Goal: Transaction & Acquisition: Book appointment/travel/reservation

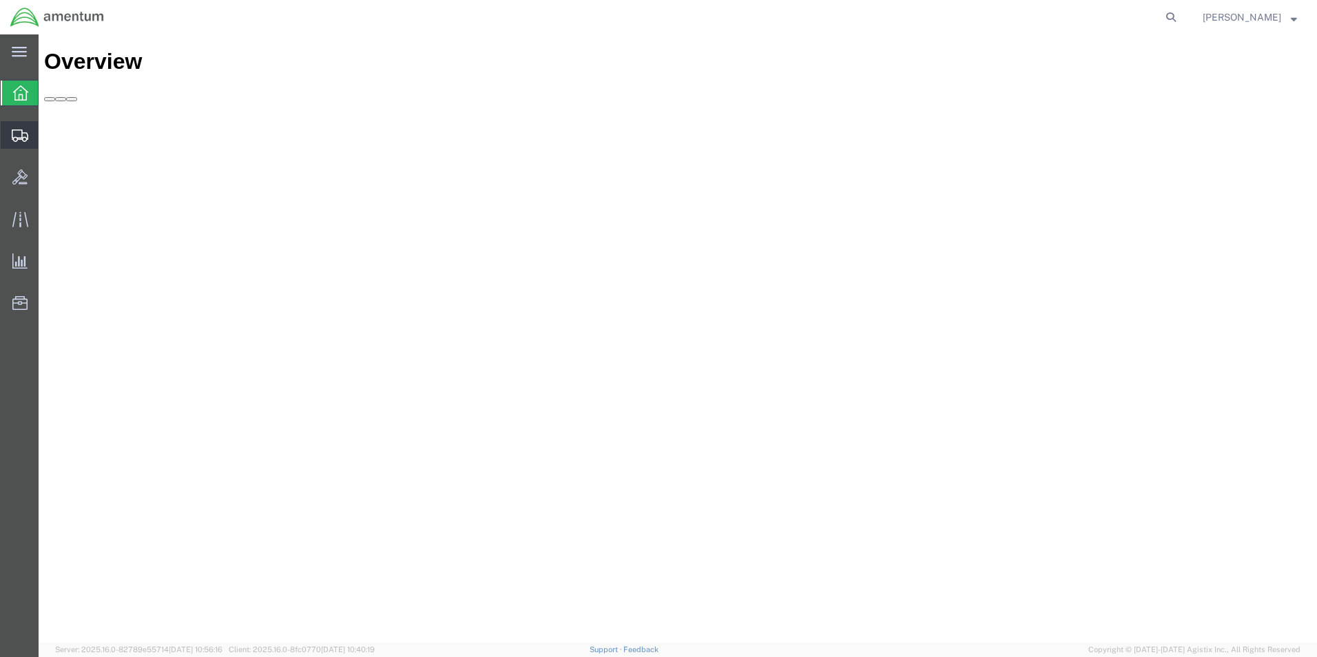
click at [0, 0] on span "Create Shipment" at bounding box center [0, 0] width 0 height 0
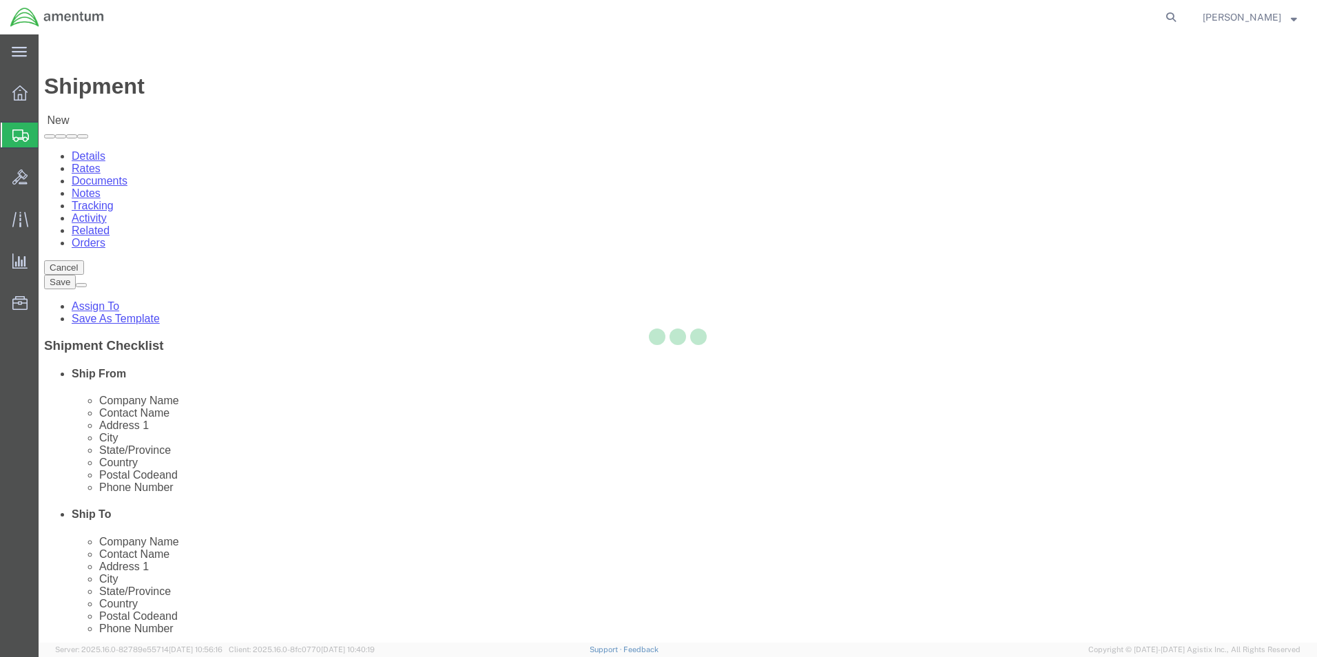
select select
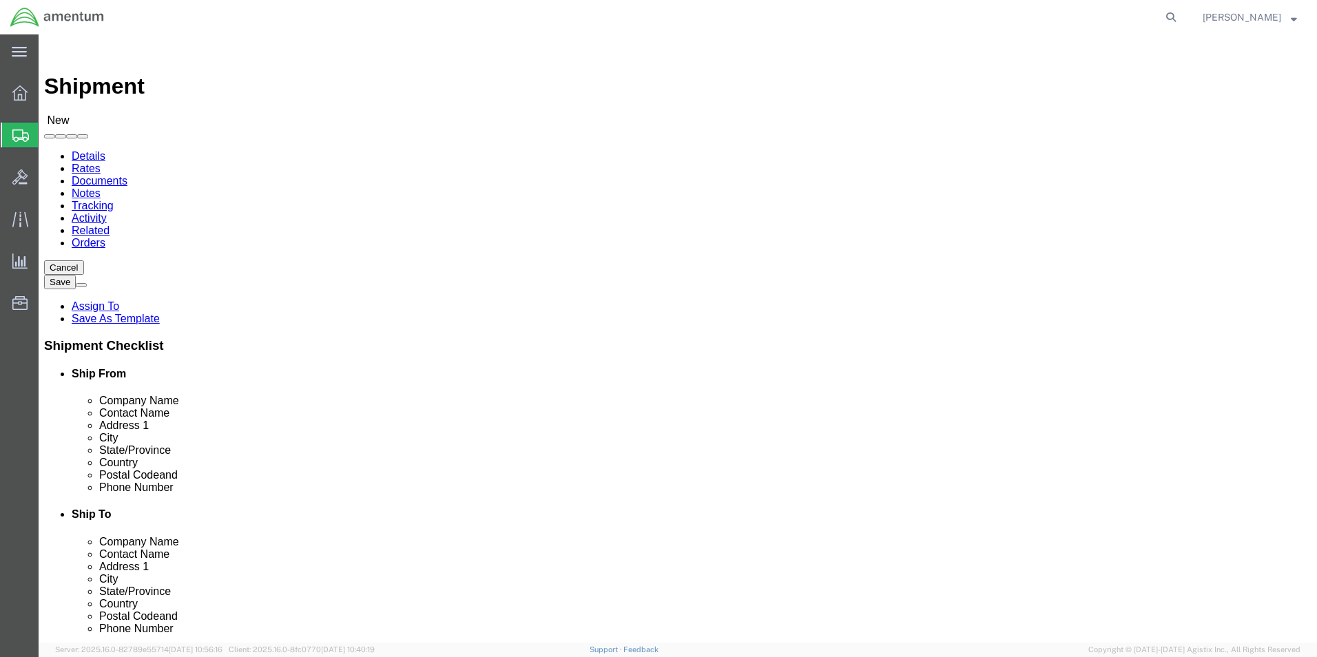
select select "MYPROFILE"
select select "CA"
click input "text"
type input "NAMPA VALLEY HELI SERVICES"
type input "[PERSON_NAME]"
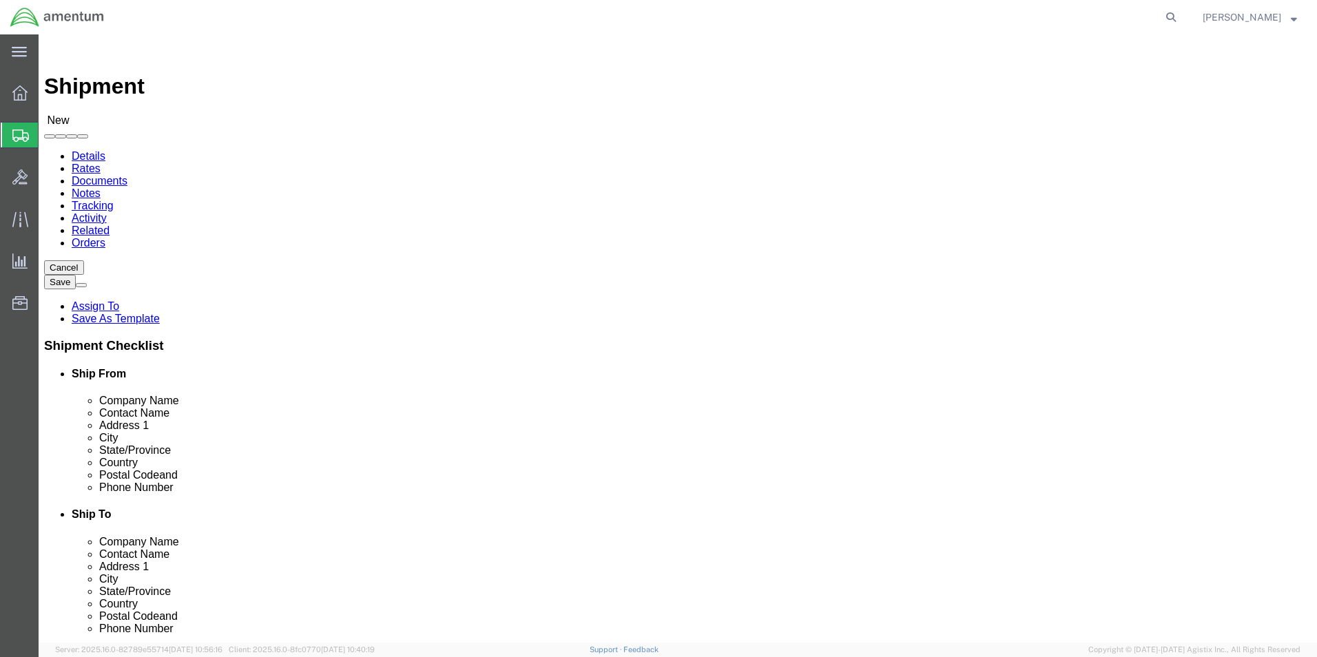
type input "[STREET_ADDRESS]"
type input "NAMPA"
click input "Postal Code"
type input "83687"
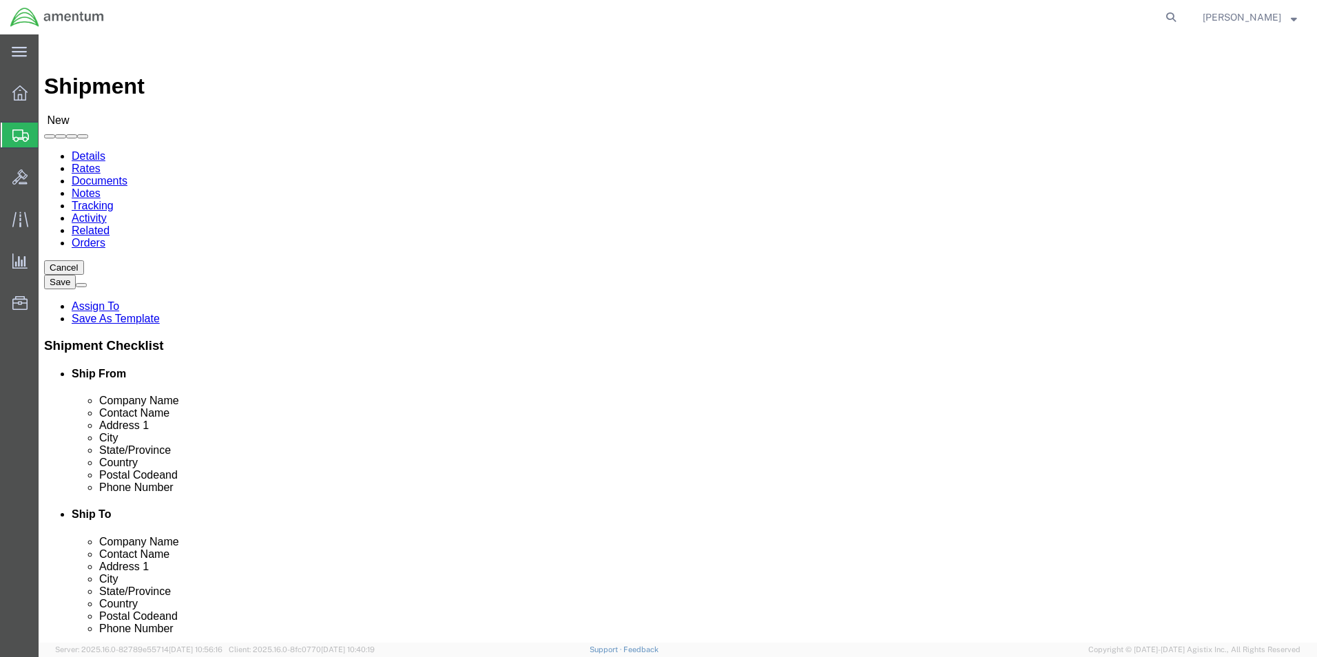
click input "text"
type input "[PHONE_NUMBER]"
click div "ADDITIONAL INFORMATION"
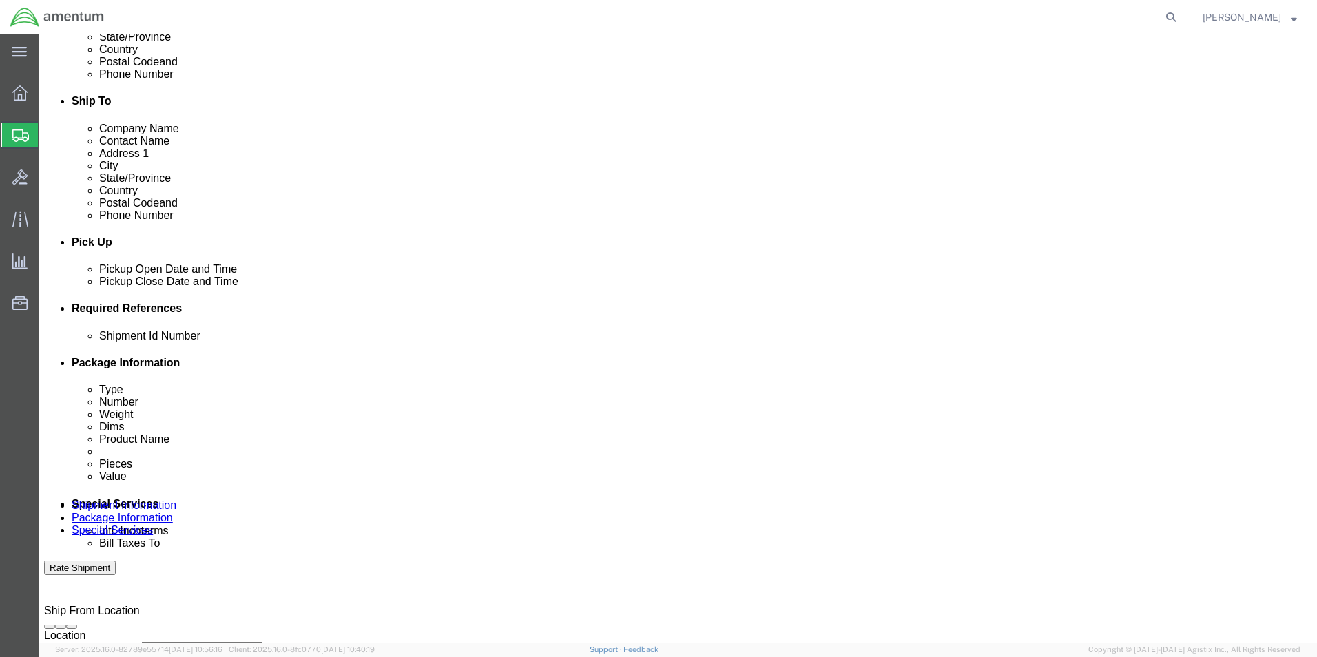
click input "text"
type input "L"
type input "[PERSON_NAME] LOGBOOKS"
click button "Add reference"
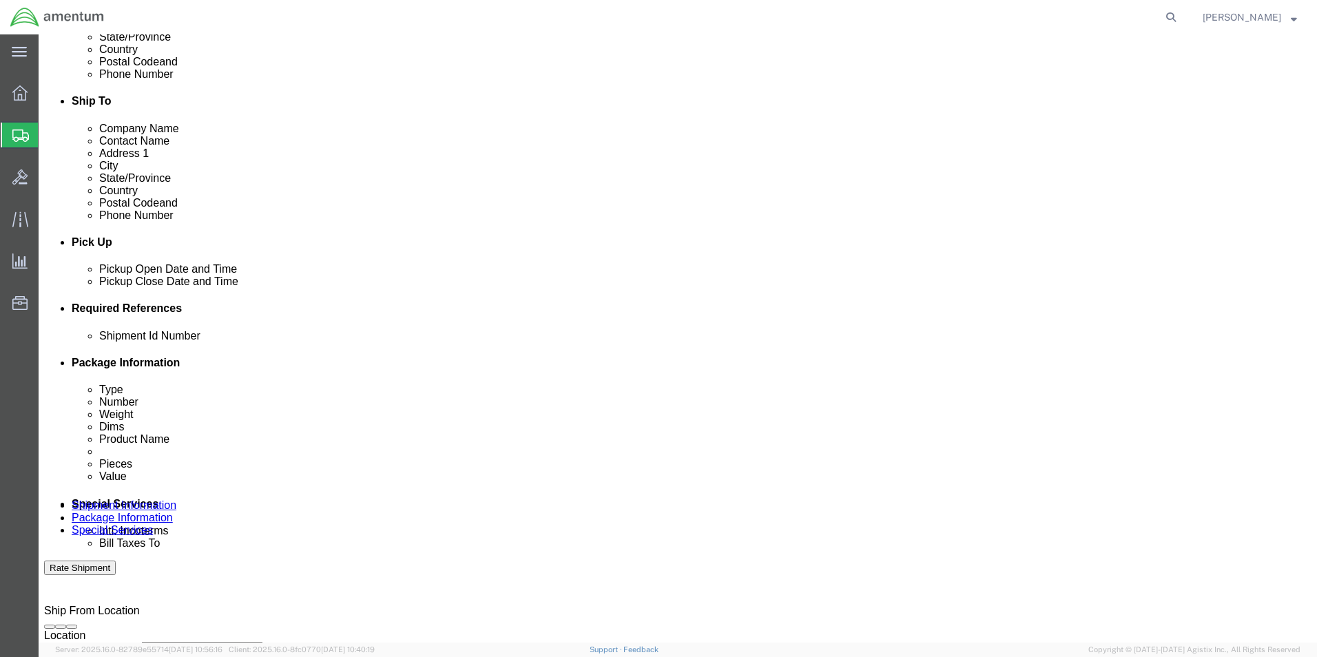
scroll to position [0, 0]
click select "Select Account Type Activity ID Airline Appointment Number ASN Batch Request # …"
select select "DEPT"
click select "Select Account Type Activity ID Airline Appointment Number ASN Batch Request # …"
click input "text"
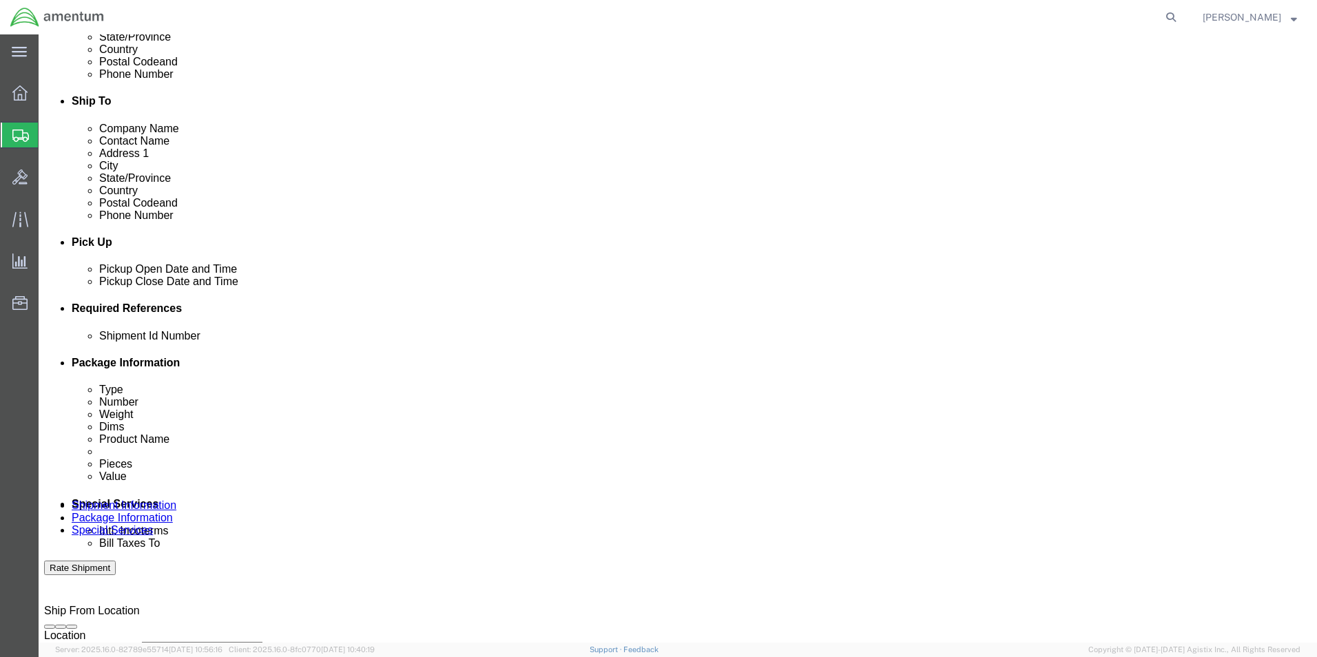
type input "CBP"
click button "Add reference"
click select "Select Account Type Activity ID Airline Appointment Number ASN Batch Request # …"
select select "PROJNUM"
click select "Select Account Type Activity ID Airline Appointment Number ASN Batch Request # …"
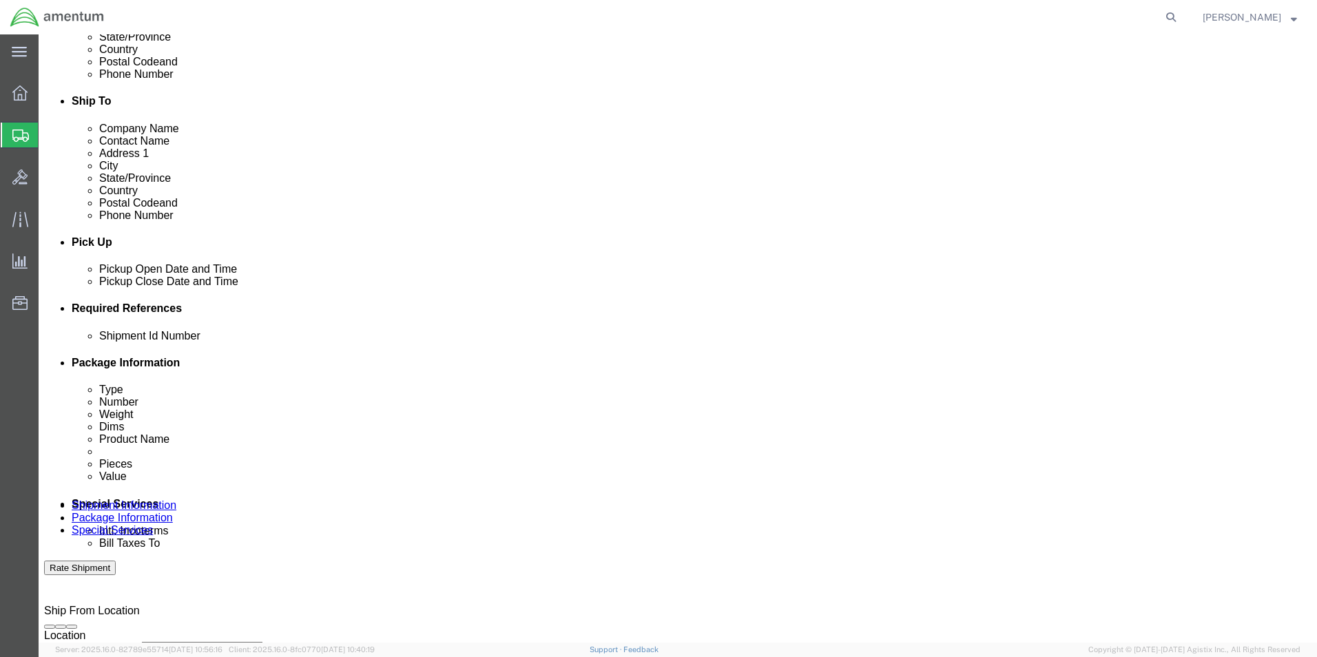
click input "text"
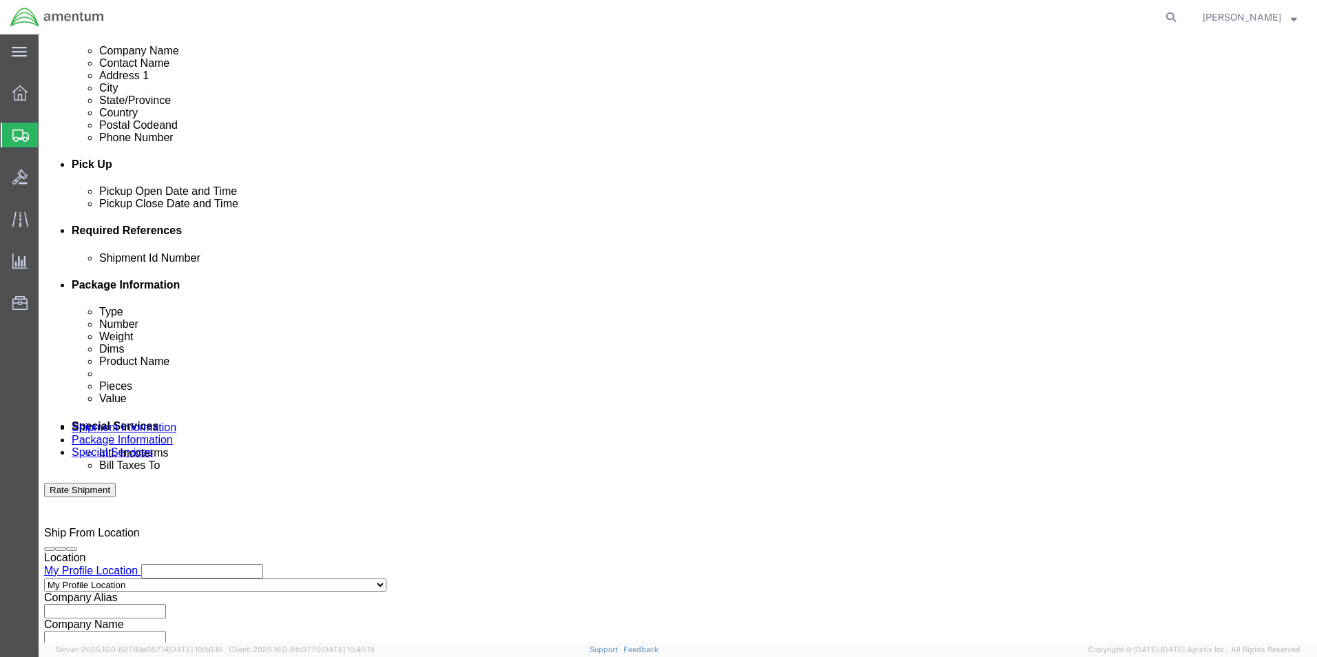
scroll to position [575, 0]
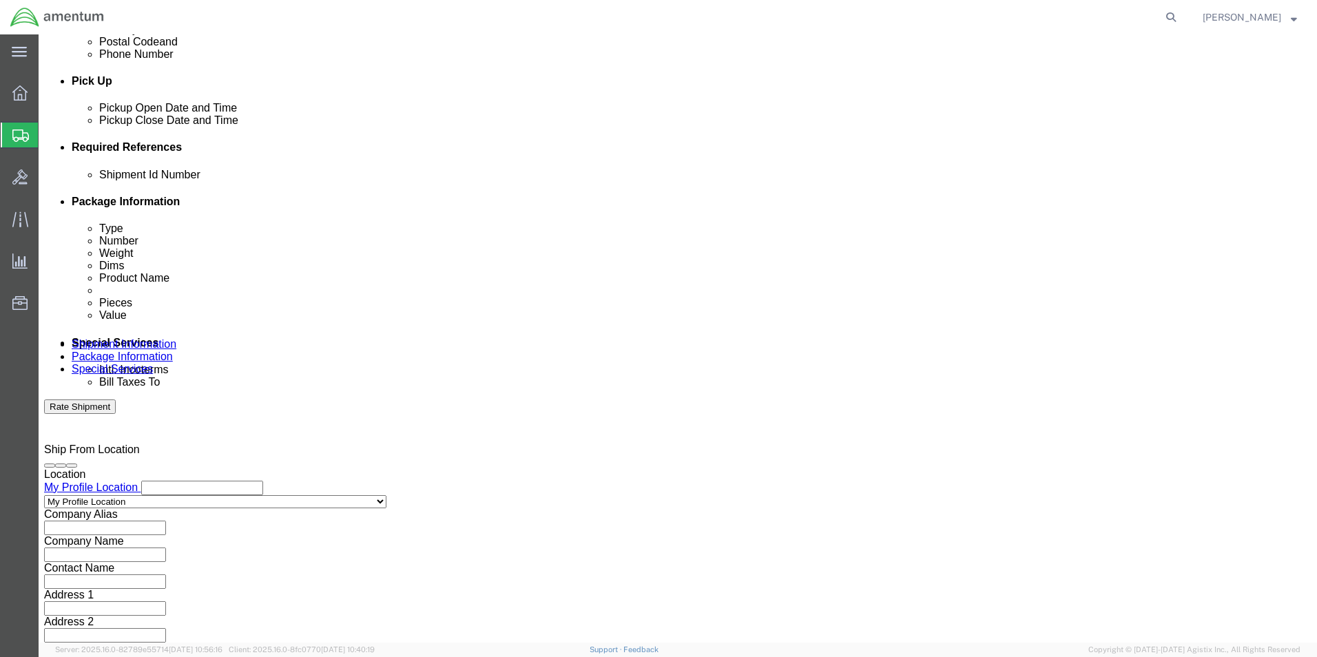
type input "6118.03.03.2219.000.SDC.0000"
click button "Continue"
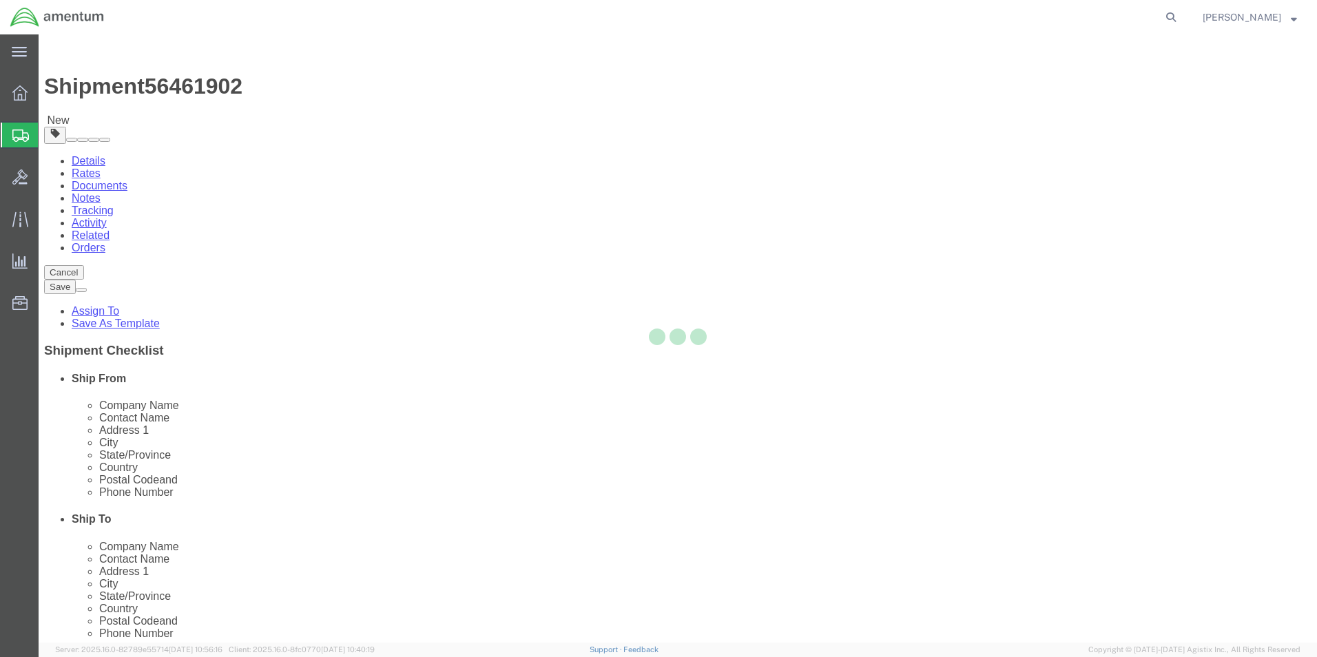
select select "CBOX"
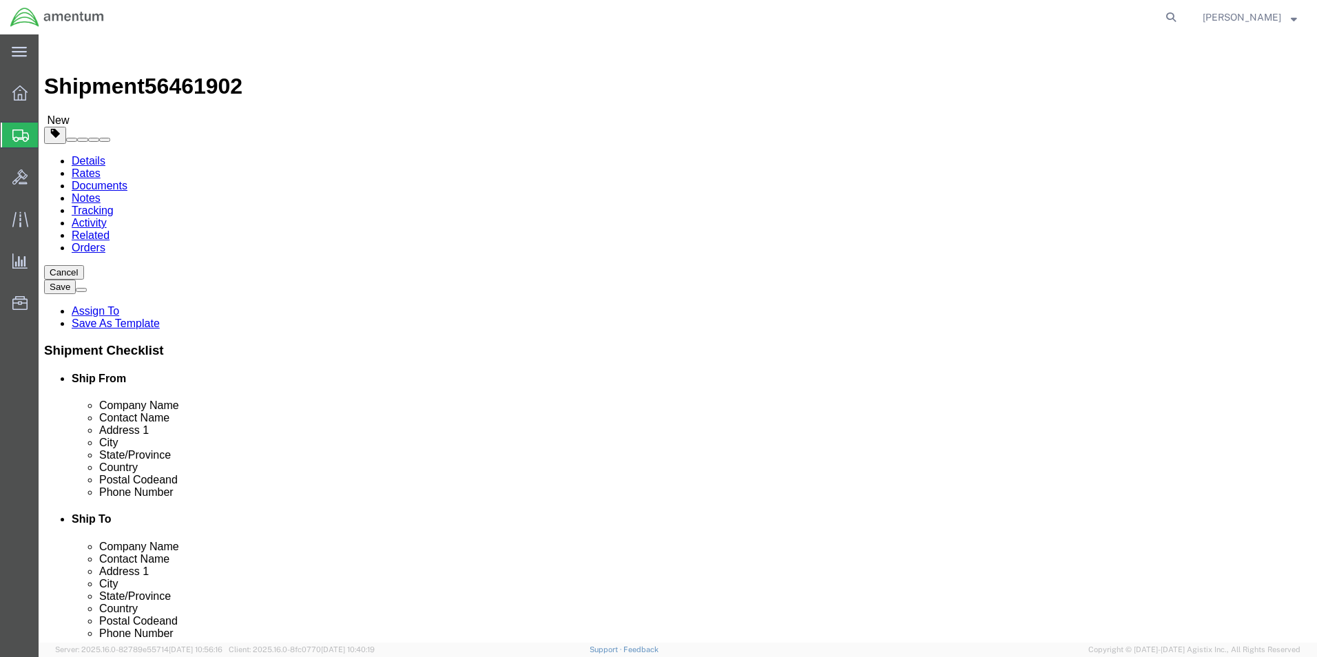
click div "Package Type Select BCK Boxes Bale(s) Basket(s) Bolt(s) Bottle(s) Buckets Bulk …"
click input "text"
type input "18"
type input "16"
type input "4"
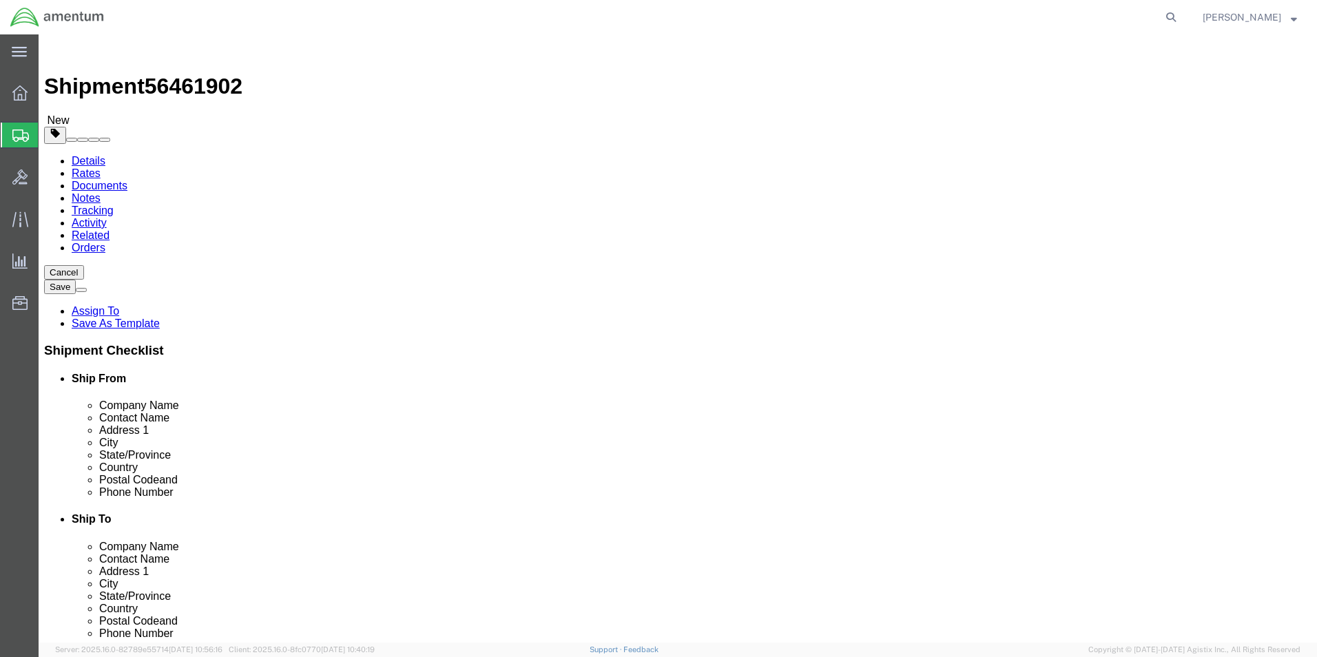
type input "5"
click div "Package Content # 1 x Package Type Select BCK Boxes Bale(s) Basket(s) Bolt(s) B…"
click link "Add Content"
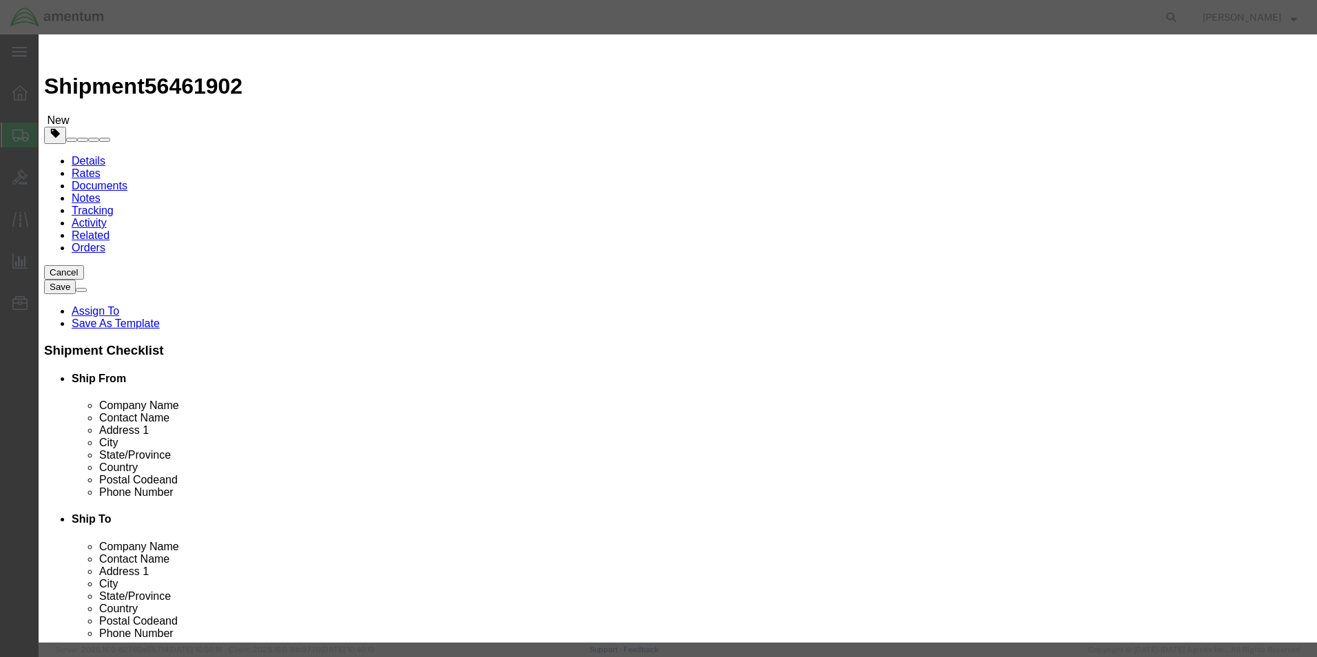
click input "text"
type input "LOGBOOKS"
type input "3"
type input "500.00"
select select "USD"
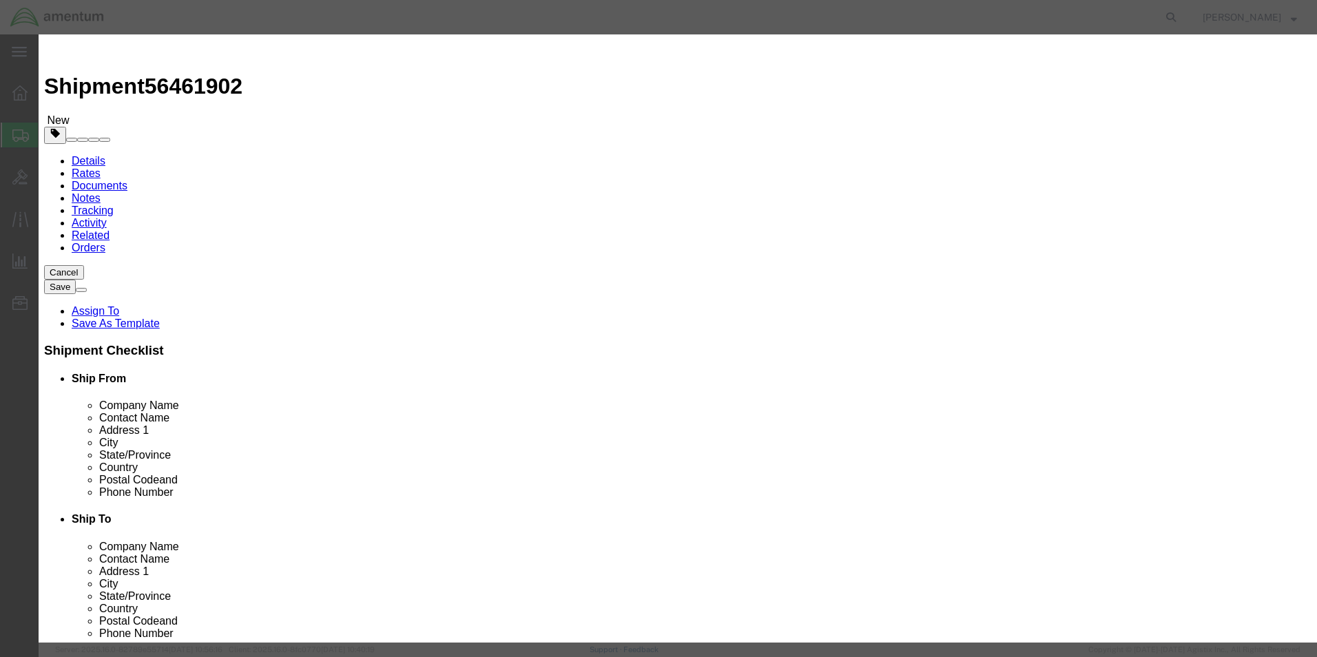
click button "Save & Close"
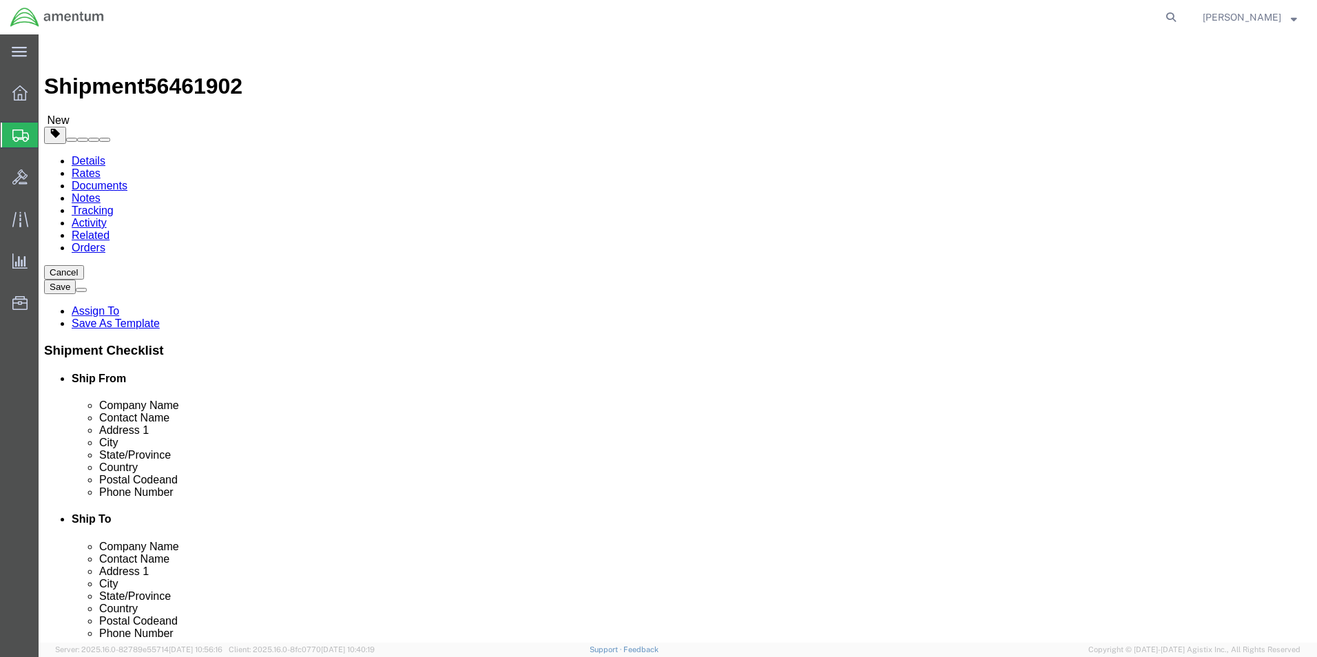
click button "Continue"
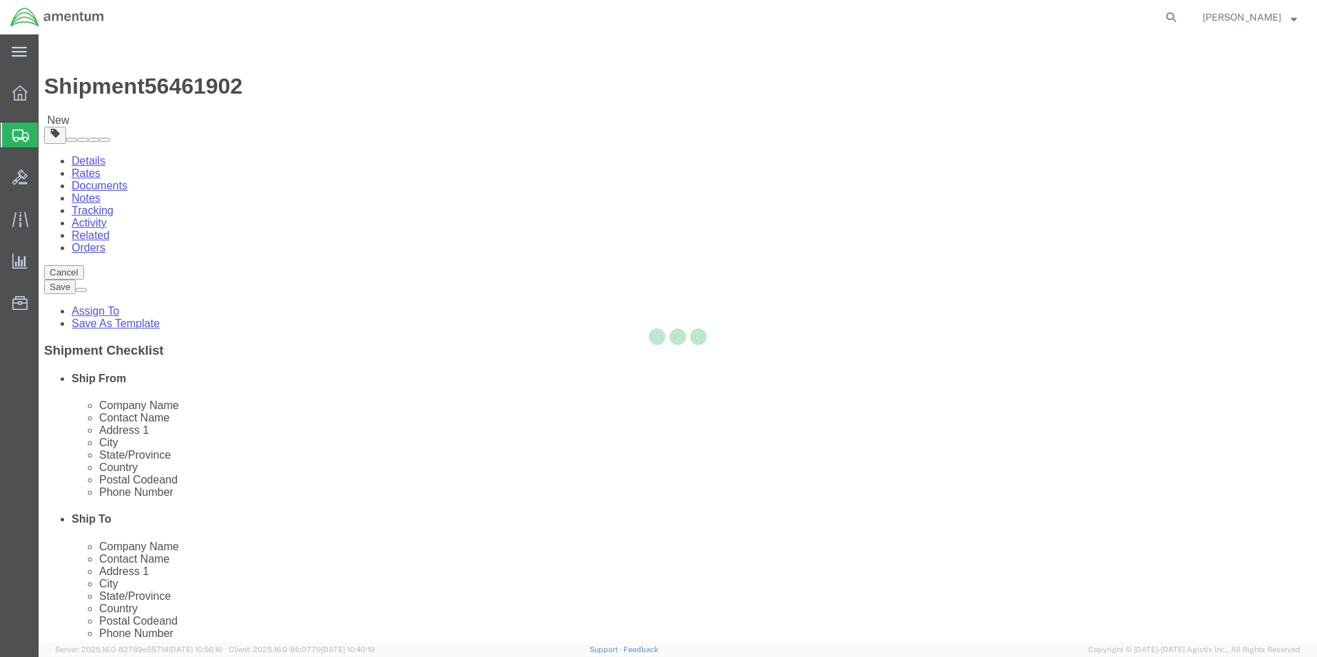
select select
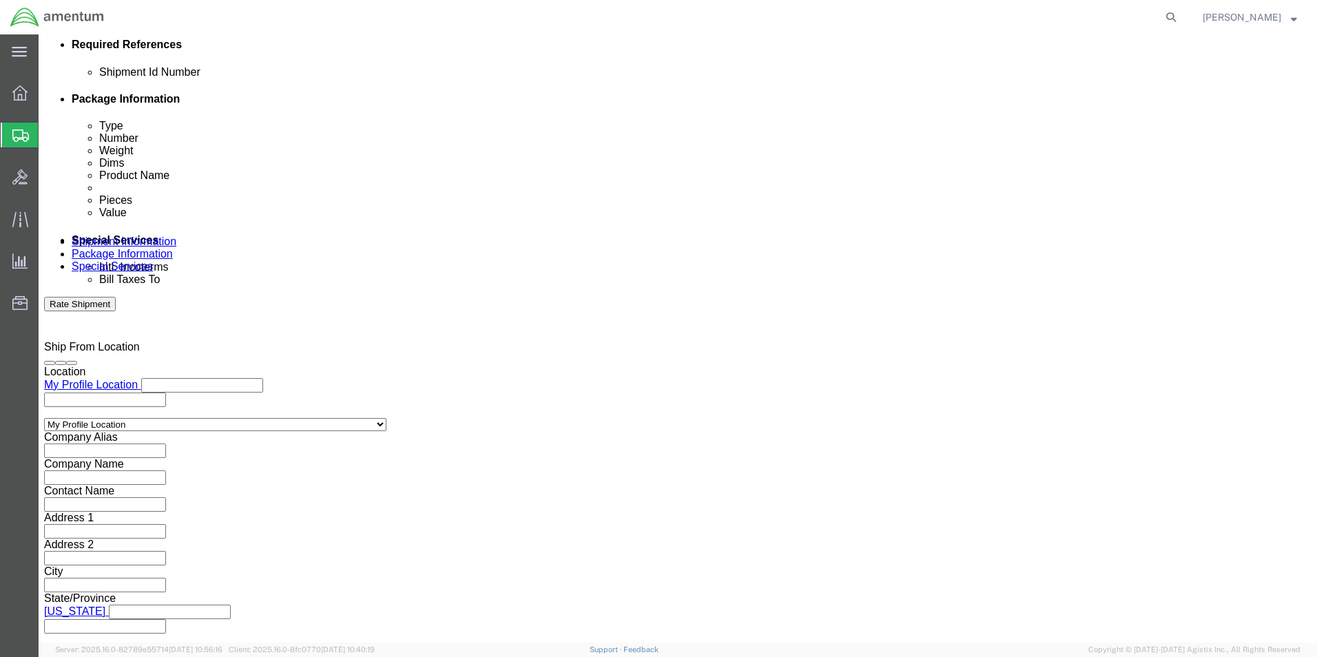
scroll to position [758, 0]
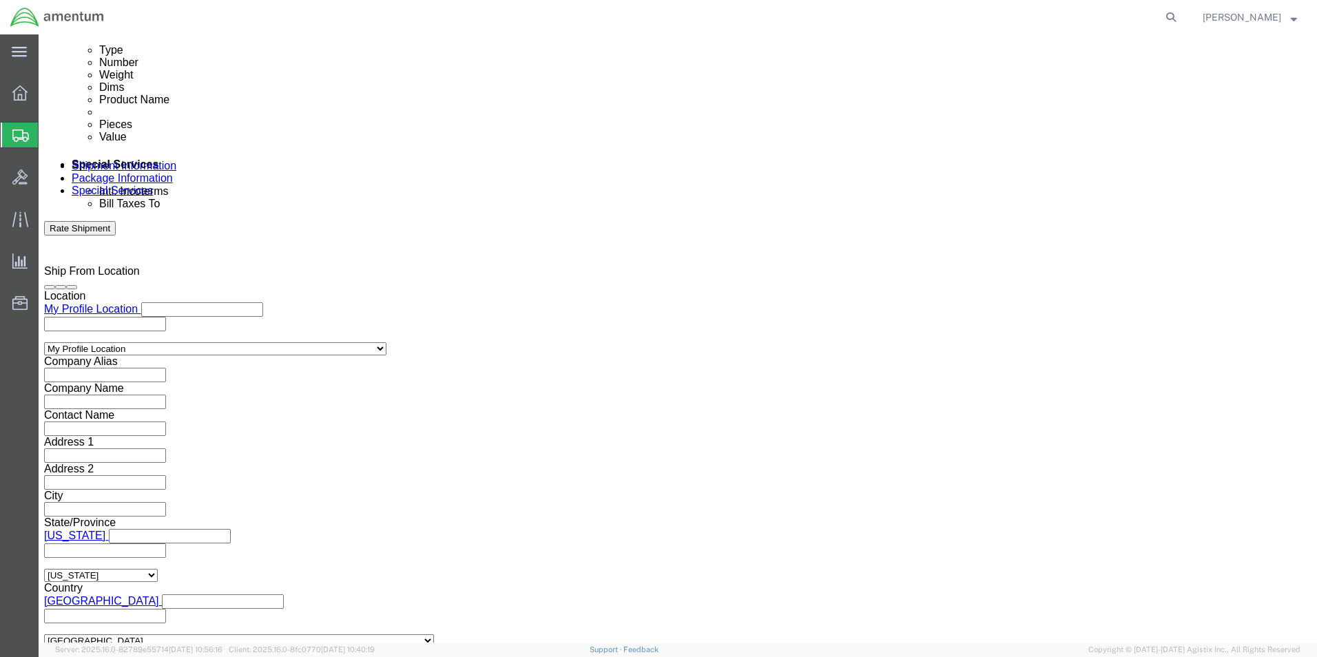
click input "text"
type input "[PERSON_NAME][EMAIL_ADDRESS][PERSON_NAME][DOMAIN_NAME]"
click input "Include shipping documents"
checkbox input "true"
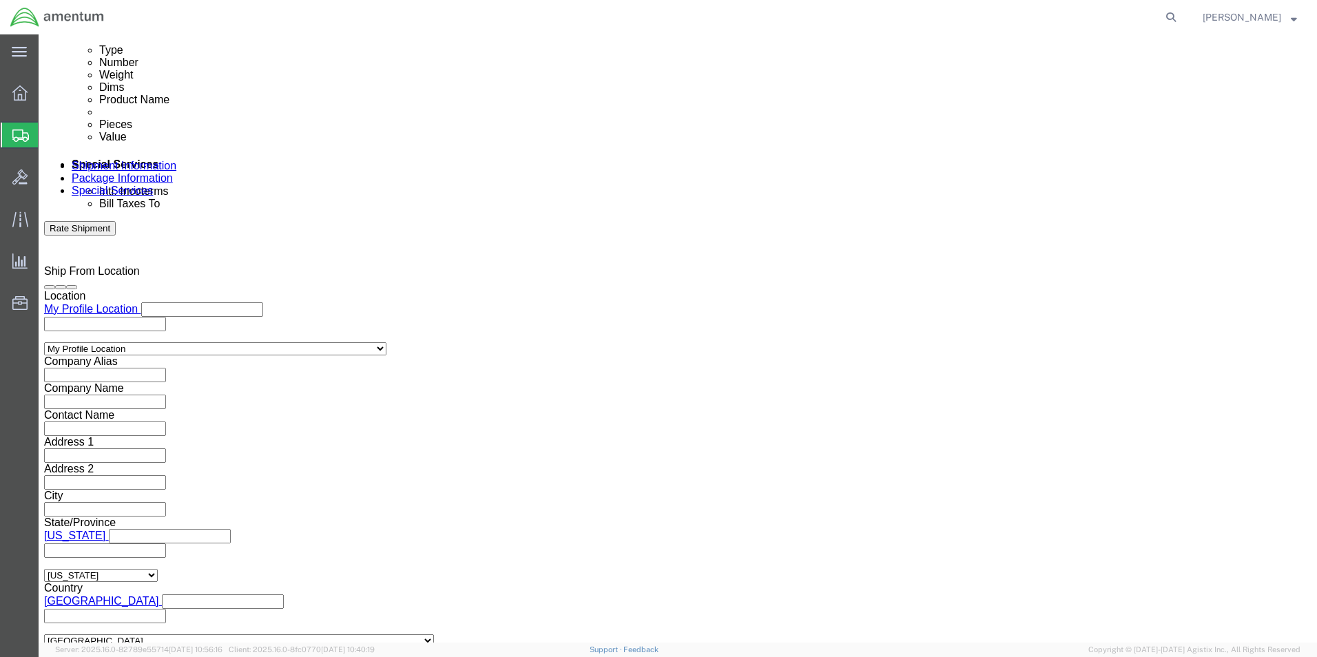
click button "Rate Shipment"
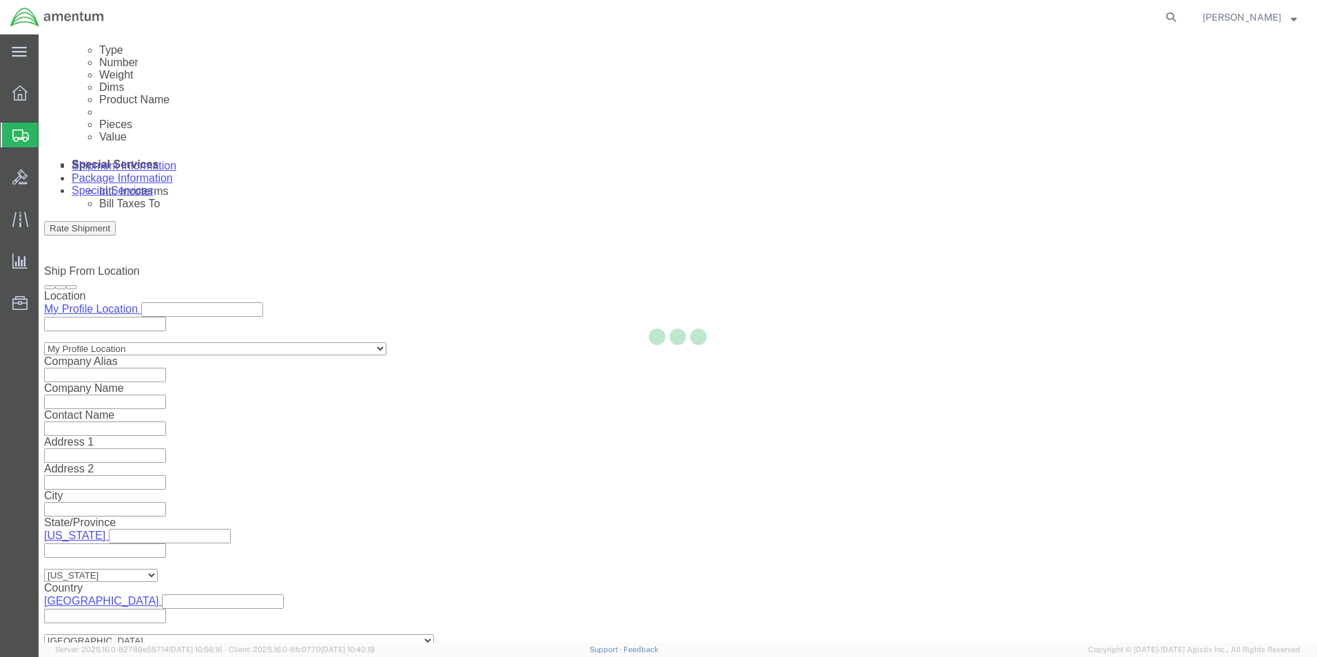
select select "49947"
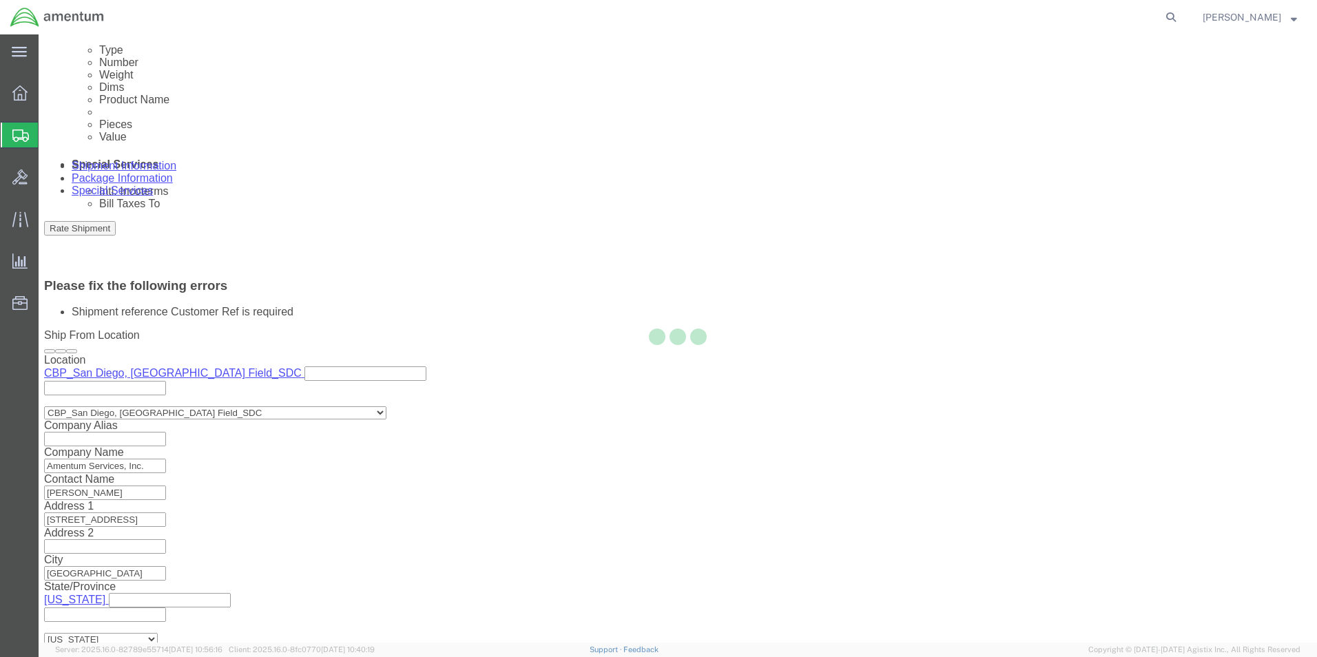
scroll to position [657, 0]
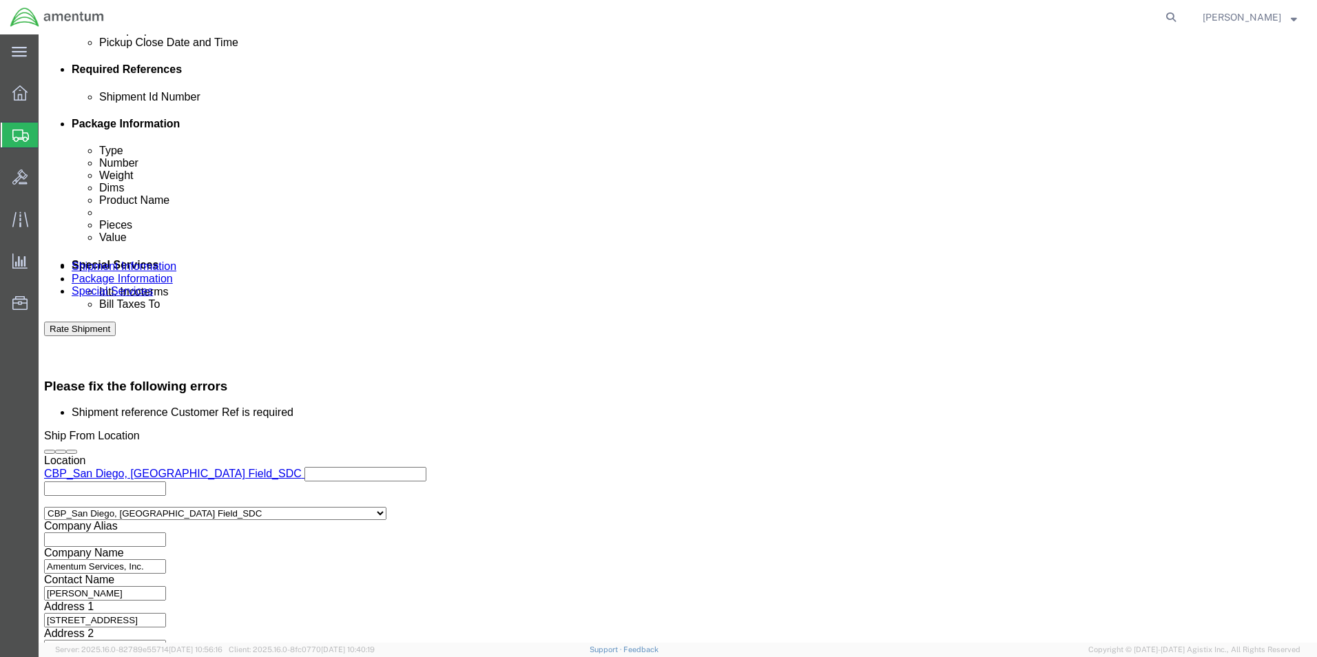
click input "[PERSON_NAME] LOGBOOKS"
click input "text"
paste input "[PERSON_NAME] LOGBOOKS"
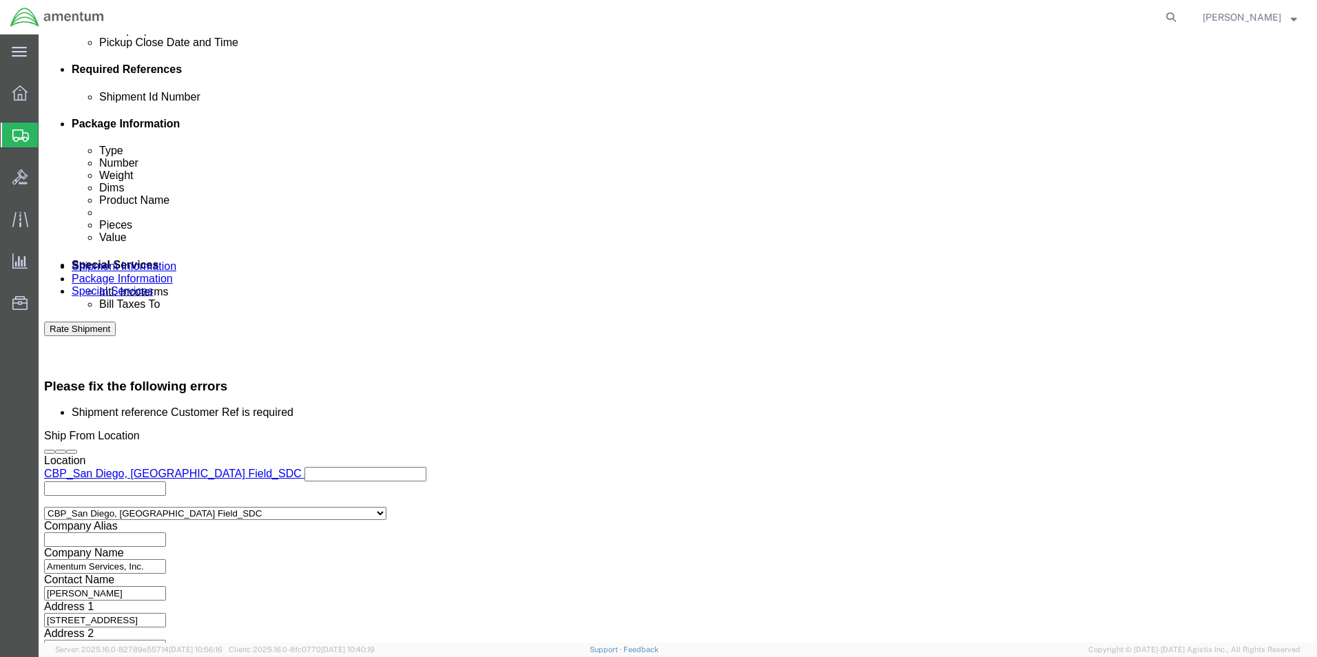
scroll to position [0, 5]
type input "[PERSON_NAME] LOGBOOKS"
click button "Rate Shipment"
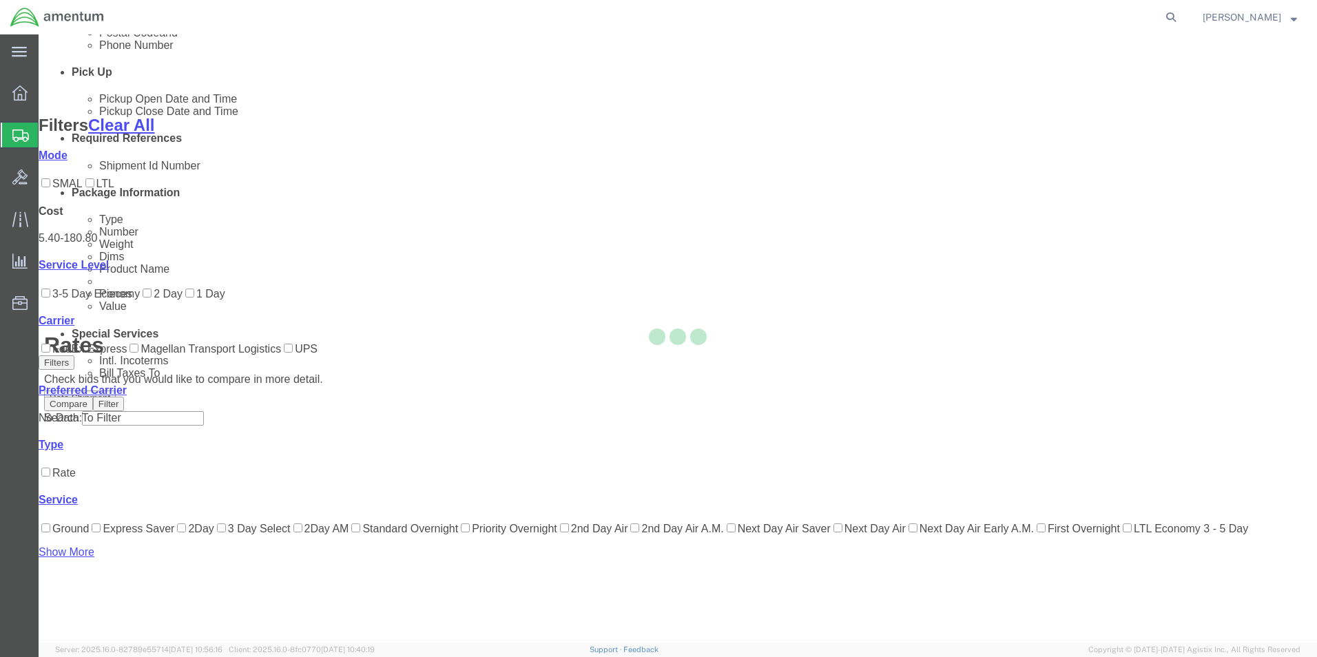
scroll to position [78, 0]
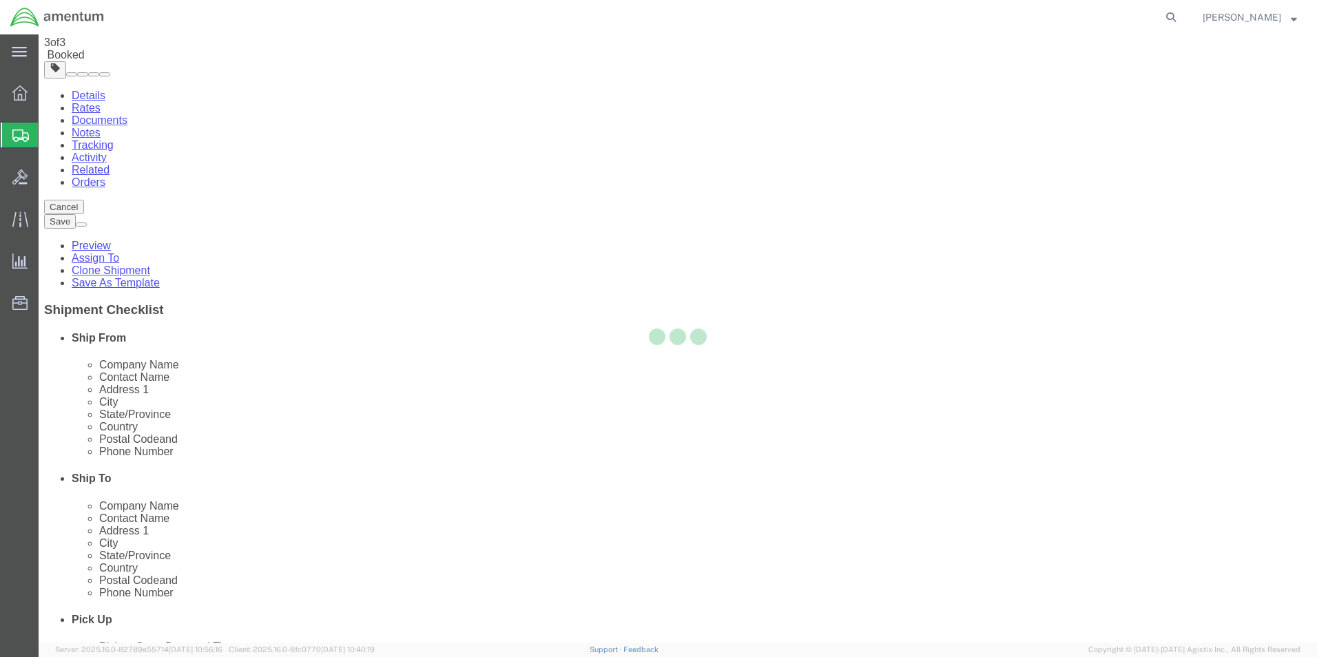
scroll to position [0, 0]
